Goal: Transaction & Acquisition: Book appointment/travel/reservation

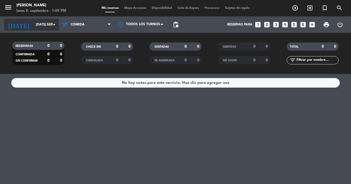
click at [53, 25] on icon "arrow_drop_down" at bounding box center [54, 24] width 7 height 7
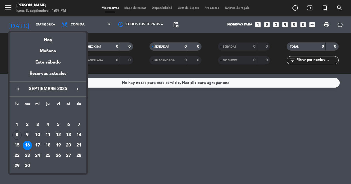
click at [28, 138] on div "9" at bounding box center [27, 134] width 9 height 9
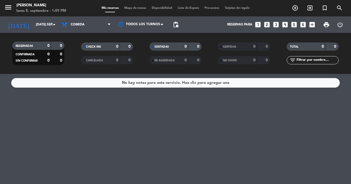
type input "[DATE] sep."
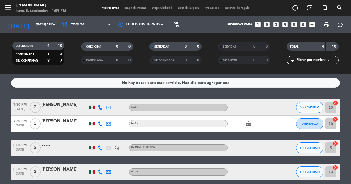
scroll to position [24, 0]
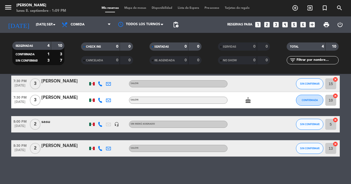
click at [276, 25] on icon "looks_3" at bounding box center [276, 24] width 7 height 7
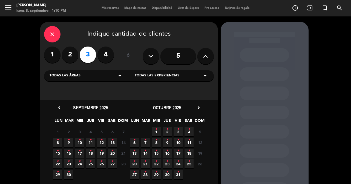
click at [68, 141] on icon "•" at bounding box center [69, 140] width 2 height 9
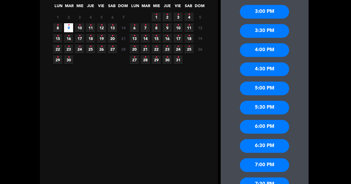
scroll to position [128, 0]
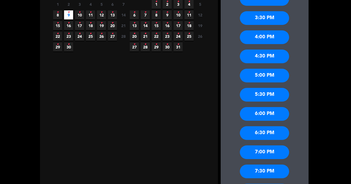
click at [264, 156] on div "7:00 PM" at bounding box center [264, 152] width 49 height 14
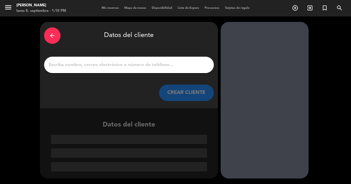
scroll to position [0, 0]
click at [155, 64] on input "1" at bounding box center [129, 65] width 162 height 8
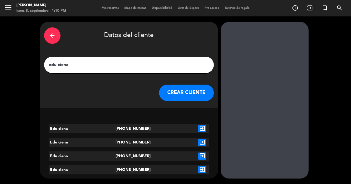
type input "edu ciena"
click at [201, 128] on icon "exit_to_app" at bounding box center [202, 128] width 8 height 7
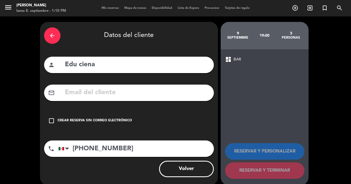
click at [52, 121] on icon "check_box_outline_blank" at bounding box center [51, 121] width 7 height 7
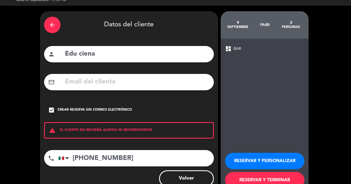
scroll to position [18, 0]
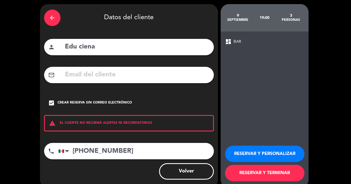
click at [252, 150] on button "RESERVAR Y PERSONALIZAR" at bounding box center [264, 154] width 79 height 16
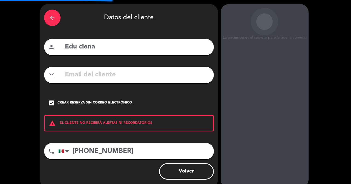
scroll to position [22, 0]
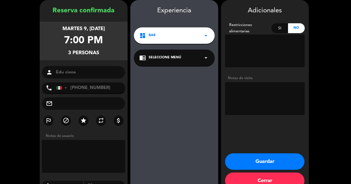
click at [265, 163] on button "Guardar" at bounding box center [264, 161] width 79 height 16
